Goal: Communication & Community: Participate in discussion

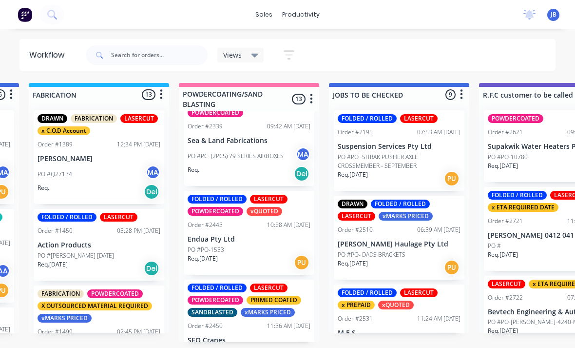
scroll to position [279, 0]
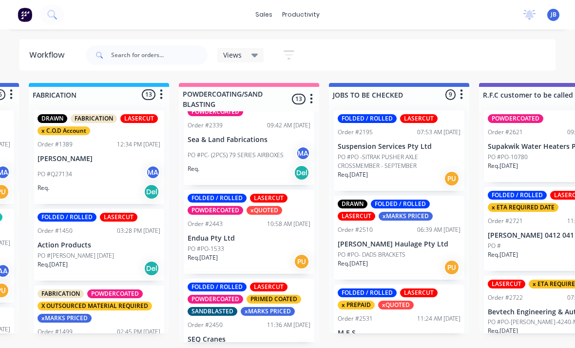
click at [231, 219] on div "Order #2443 10:58 AM [DATE]" at bounding box center [249, 223] width 123 height 9
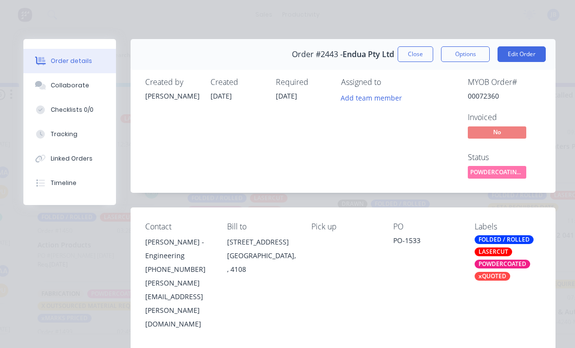
click at [57, 124] on button "Tracking" at bounding box center [69, 134] width 93 height 24
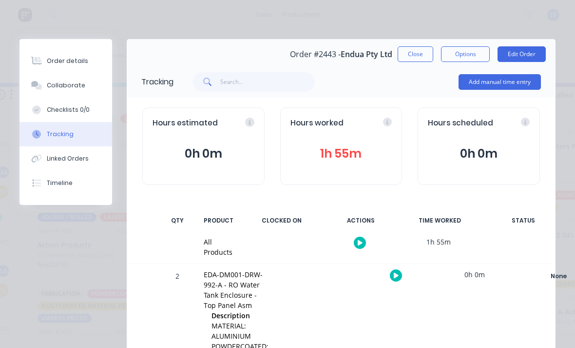
click at [346, 144] on button "1h 55m" at bounding box center [342, 153] width 102 height 19
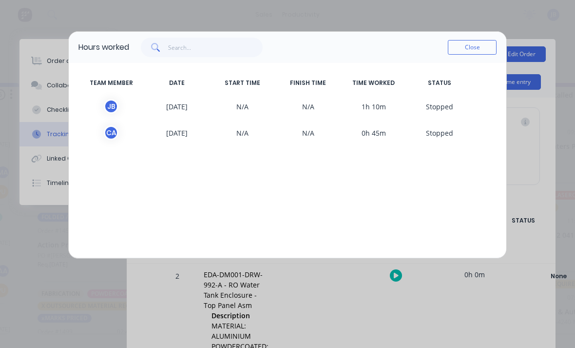
click at [470, 41] on button "Close" at bounding box center [472, 47] width 49 height 15
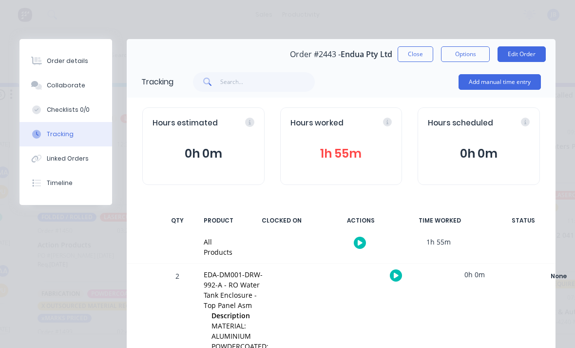
click at [45, 83] on button "Collaborate" at bounding box center [66, 85] width 93 height 24
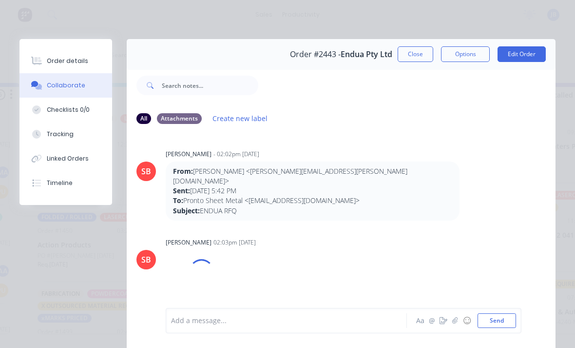
click at [234, 321] on div at bounding box center [289, 320] width 235 height 10
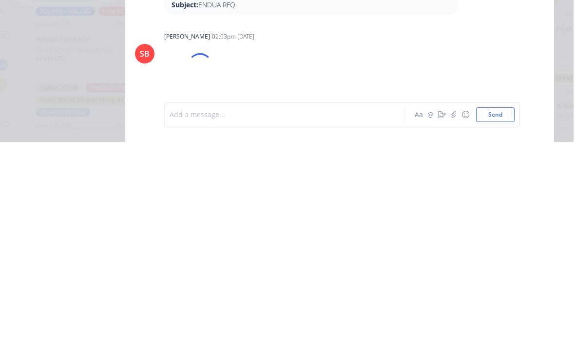
scroll to position [25, 744]
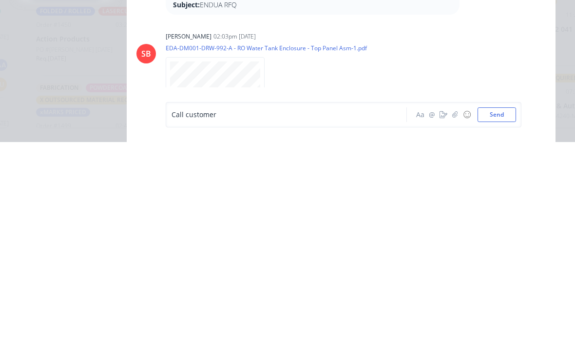
click at [491, 313] on button "Send" at bounding box center [497, 320] width 39 height 15
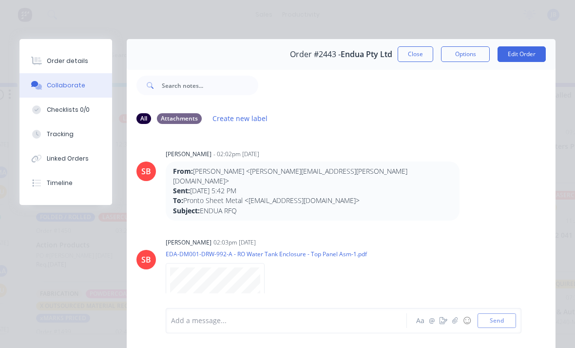
click at [444, 322] on icon "button" at bounding box center [444, 320] width 8 height 7
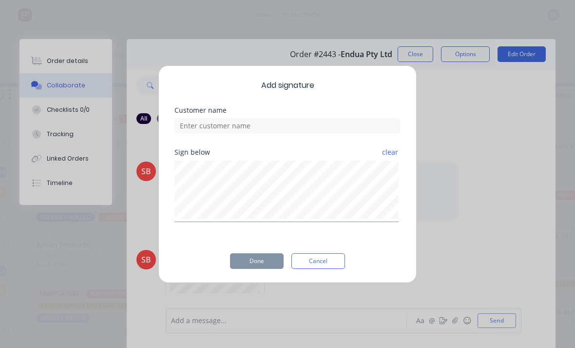
click at [461, 324] on div "Add signature Customer name Sign below clear Done Cancel" at bounding box center [287, 174] width 575 height 348
click at [324, 265] on button "Cancel" at bounding box center [319, 261] width 54 height 16
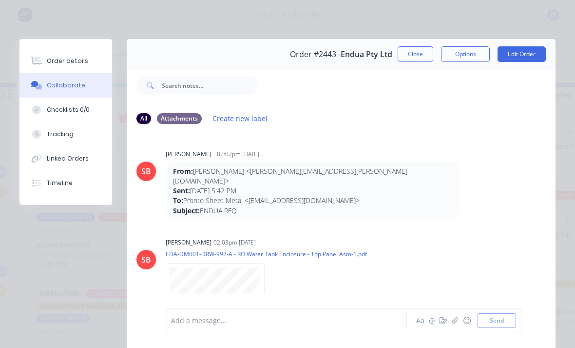
click at [456, 320] on icon "button" at bounding box center [455, 320] width 6 height 7
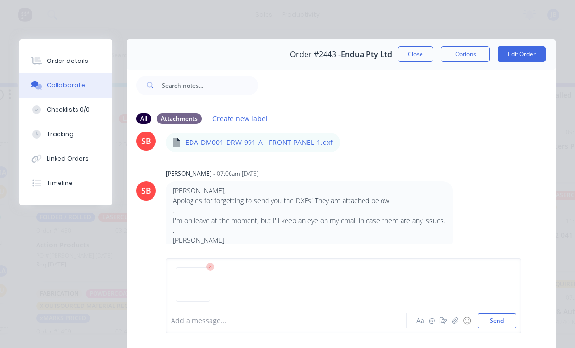
click at [505, 324] on button "Send" at bounding box center [497, 320] width 39 height 15
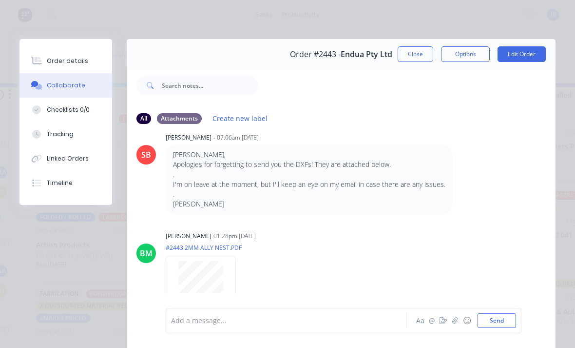
click at [414, 52] on button "Close" at bounding box center [416, 54] width 36 height 16
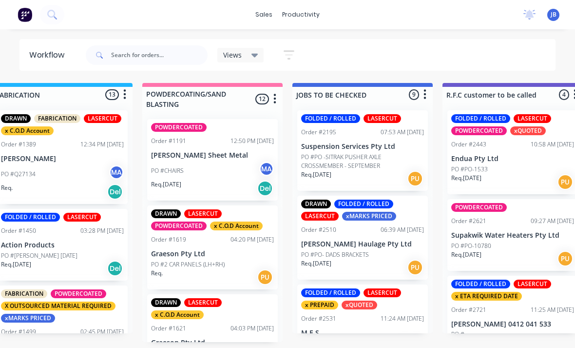
scroll to position [0, 0]
